Goal: Find specific page/section: Find specific page/section

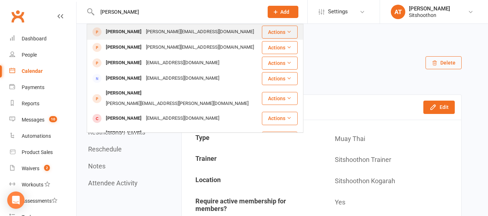
type input "[PERSON_NAME]"
click at [144, 33] on div "[PERSON_NAME][EMAIL_ADDRESS][DOMAIN_NAME]" at bounding box center [200, 32] width 112 height 10
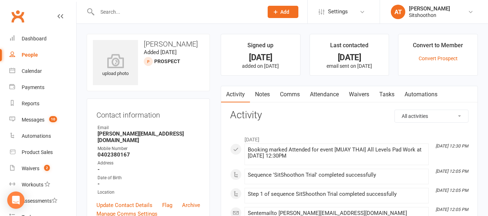
click at [124, 14] on input "text" at bounding box center [176, 12] width 163 height 10
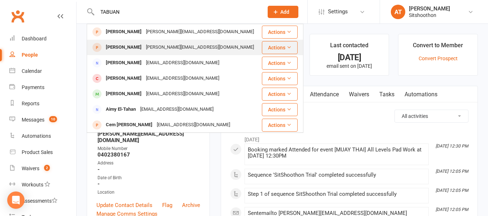
type input "TABUAN"
click at [123, 46] on div "[PERSON_NAME]" at bounding box center [124, 47] width 40 height 10
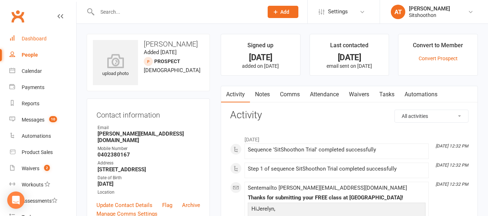
click at [46, 41] on div "Dashboard" at bounding box center [34, 39] width 25 height 6
